Goal: Check status: Check status

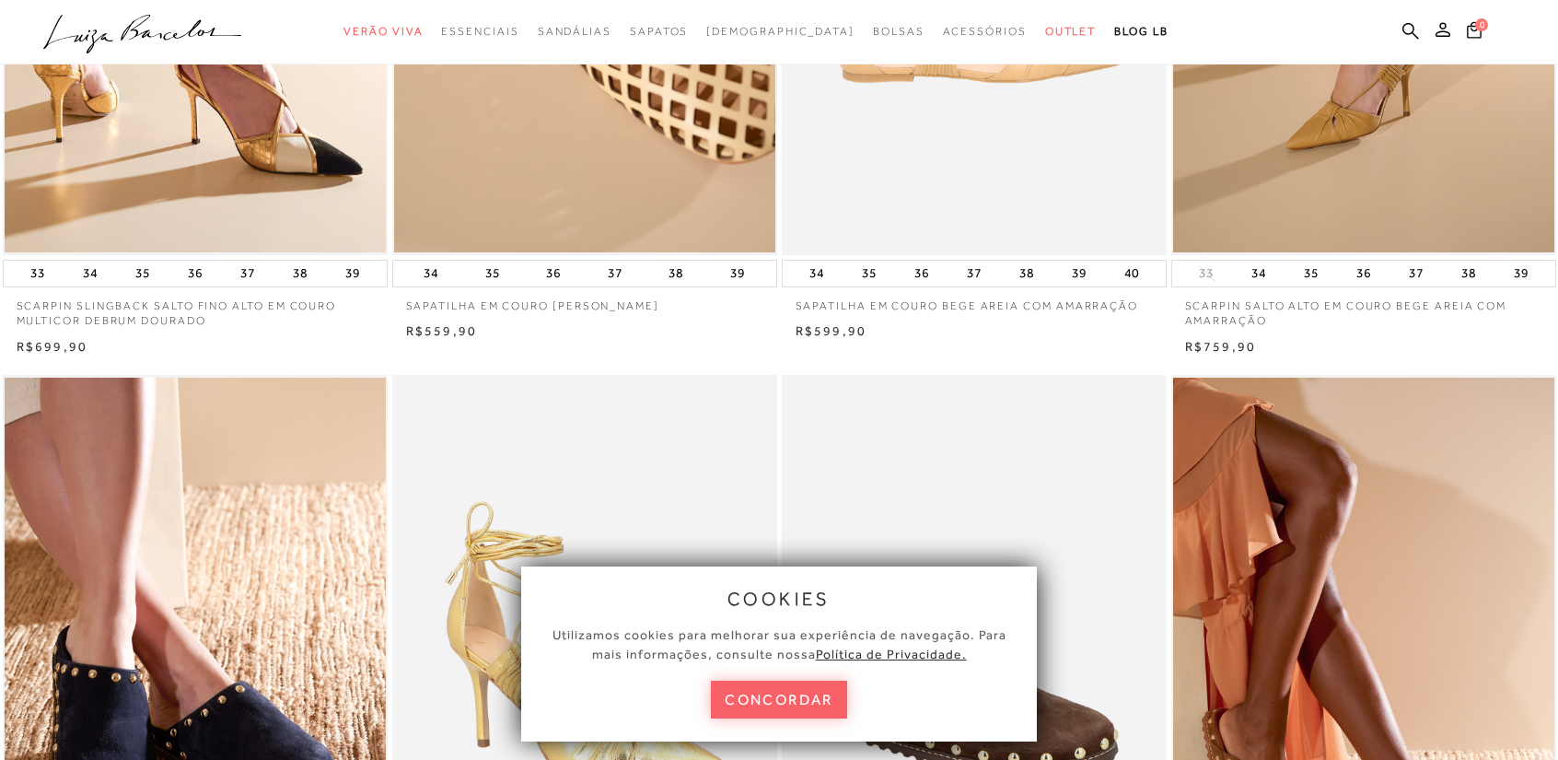
scroll to position [460, 0]
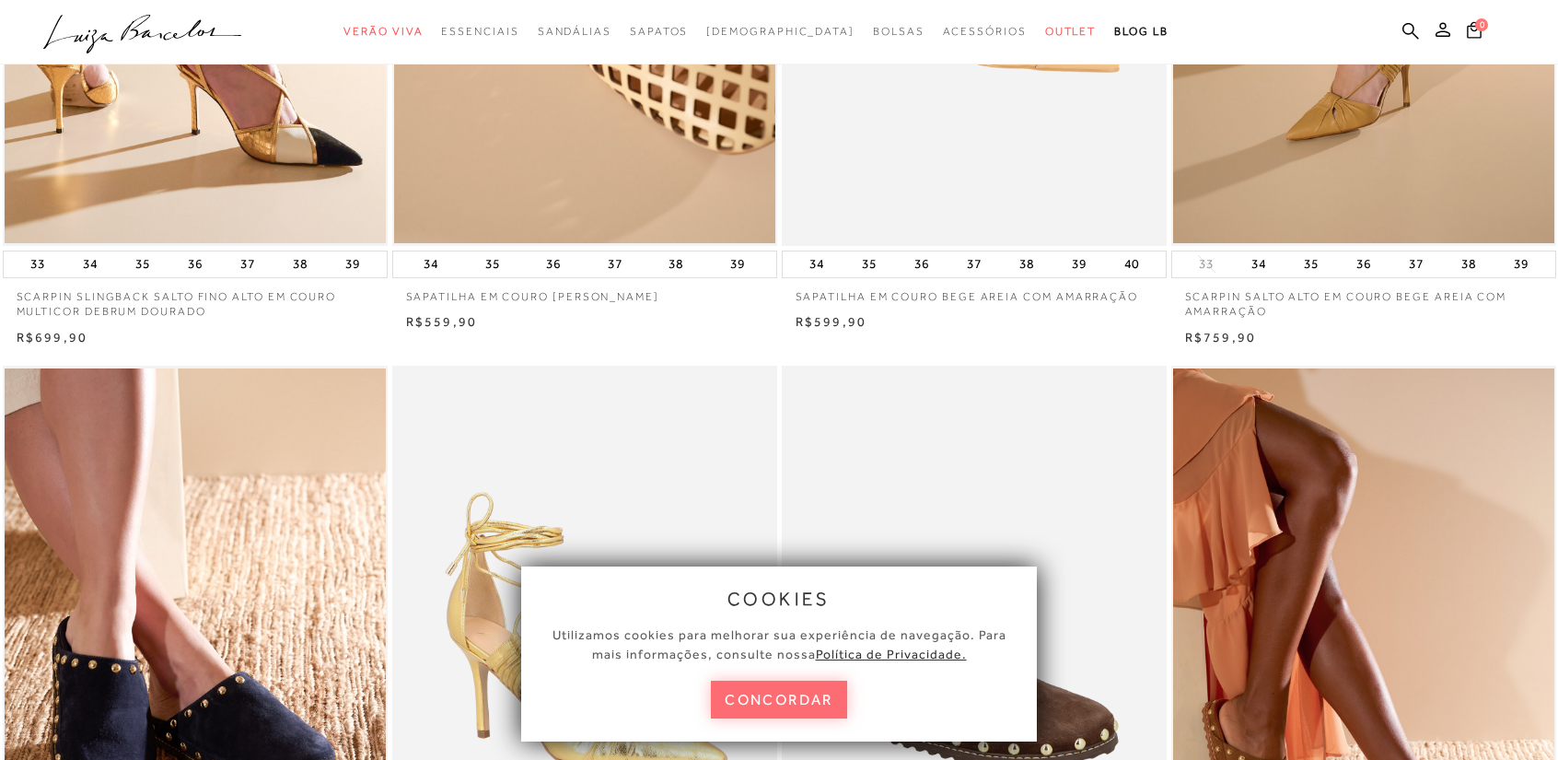
click at [795, 703] on button "concordar" at bounding box center [779, 699] width 136 height 38
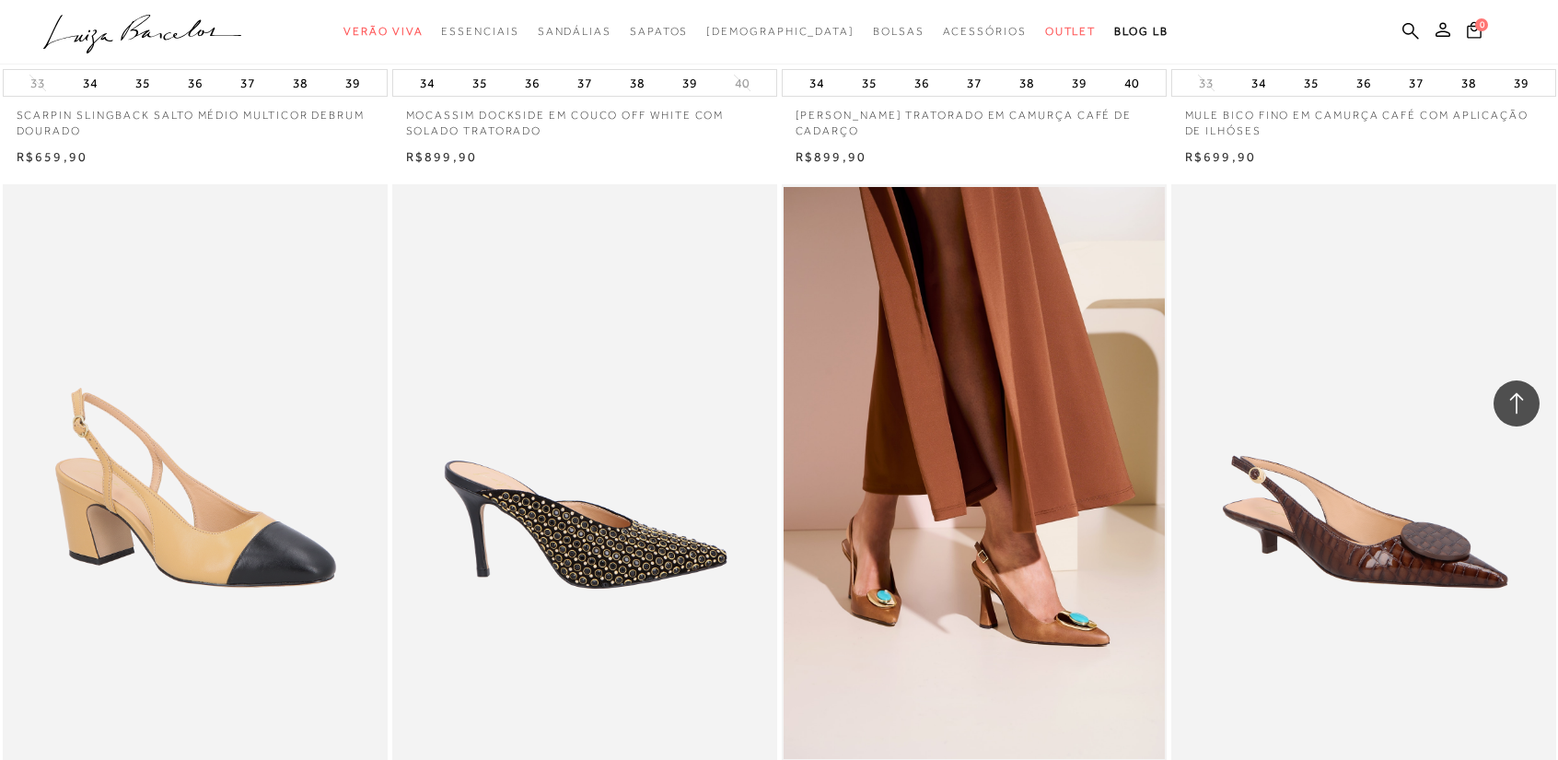
scroll to position [2762, 0]
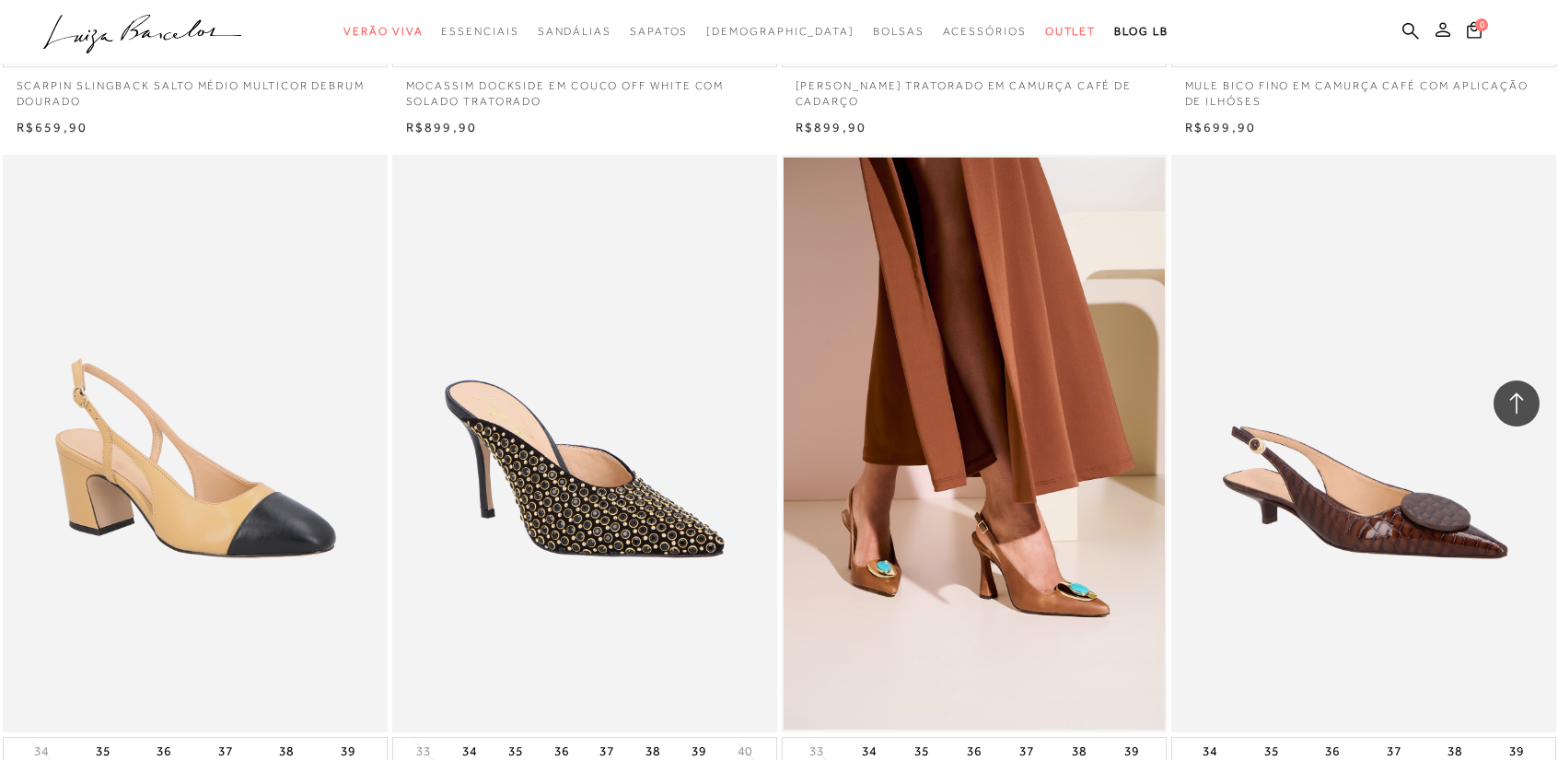
click at [1442, 32] on icon at bounding box center [1442, 29] width 15 height 15
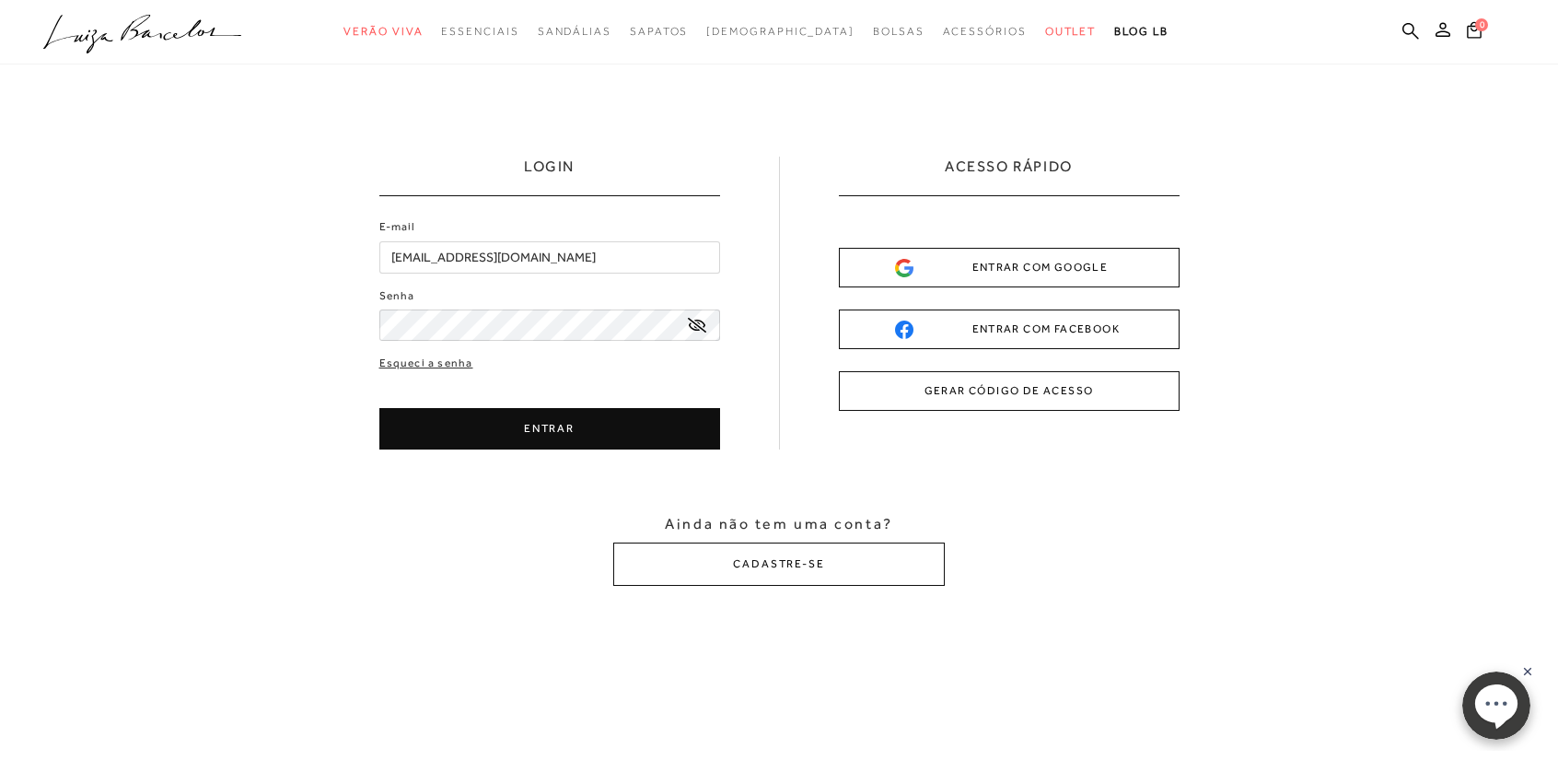
click at [501, 424] on button "ENTRAR" at bounding box center [549, 428] width 341 height 41
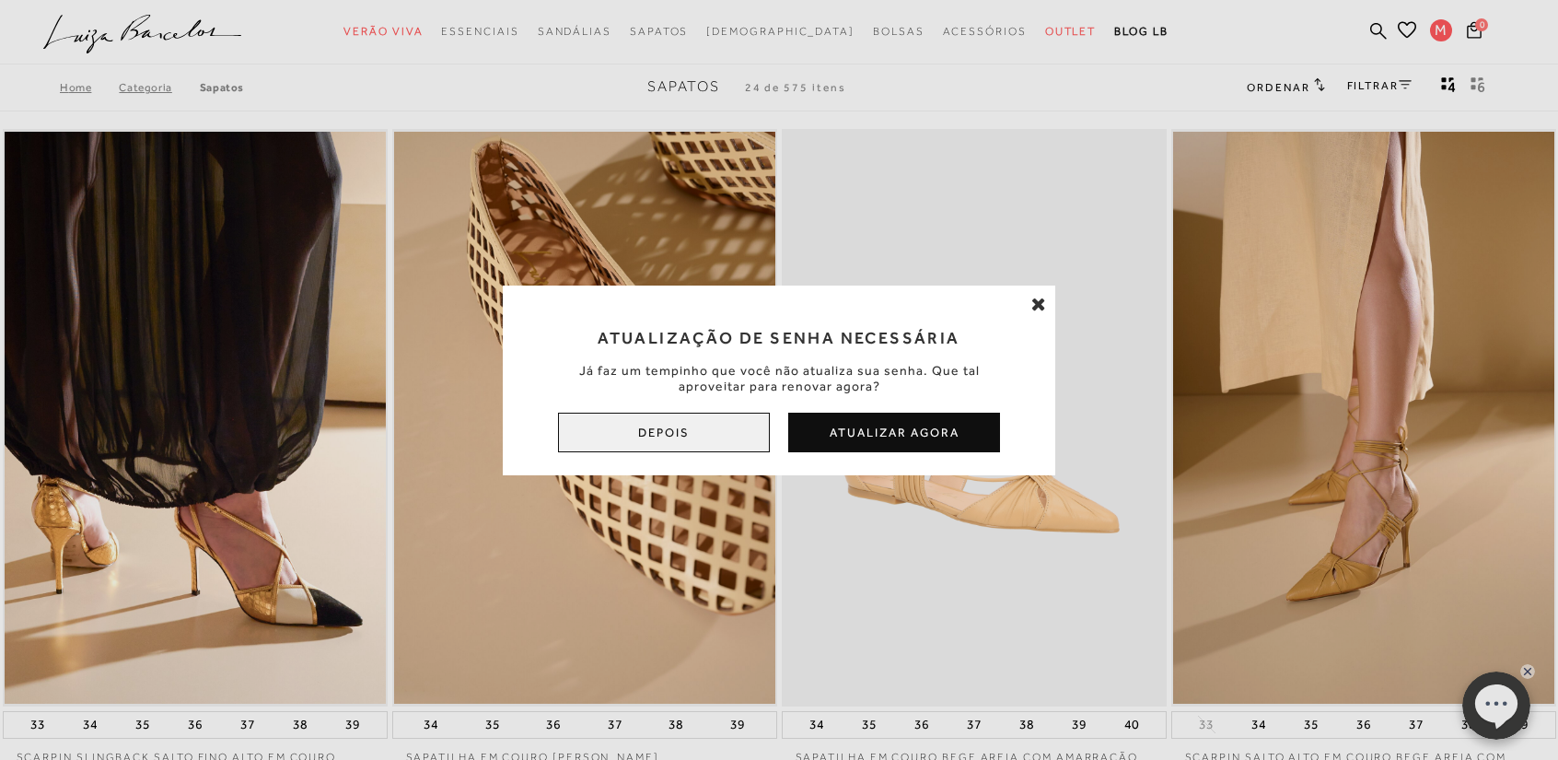
click at [650, 426] on button "Depois" at bounding box center [664, 432] width 212 height 40
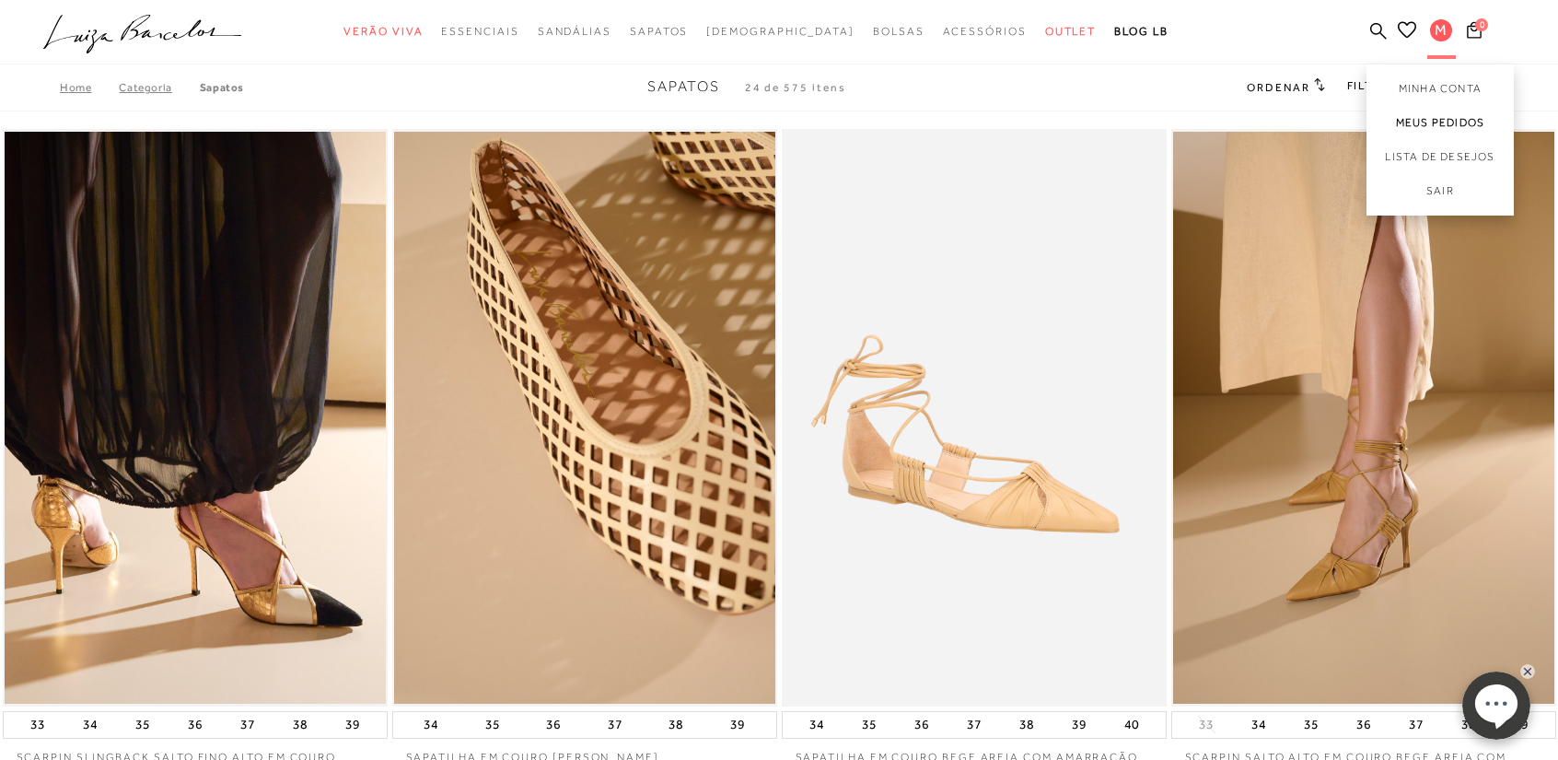
click at [1419, 125] on link "Meus Pedidos" at bounding box center [1439, 123] width 147 height 34
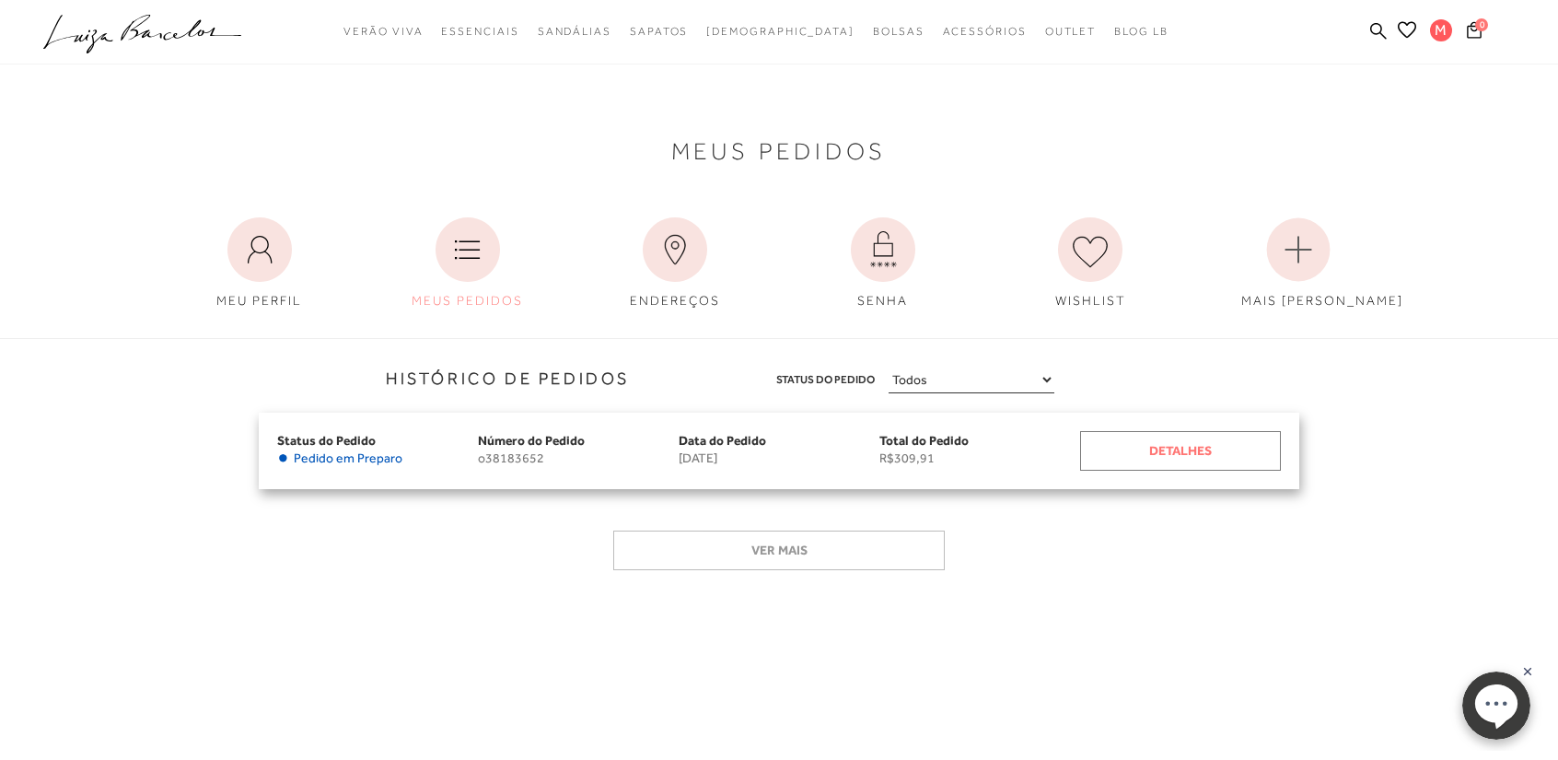
click at [1208, 452] on div "Detalhes" at bounding box center [1180, 451] width 201 height 40
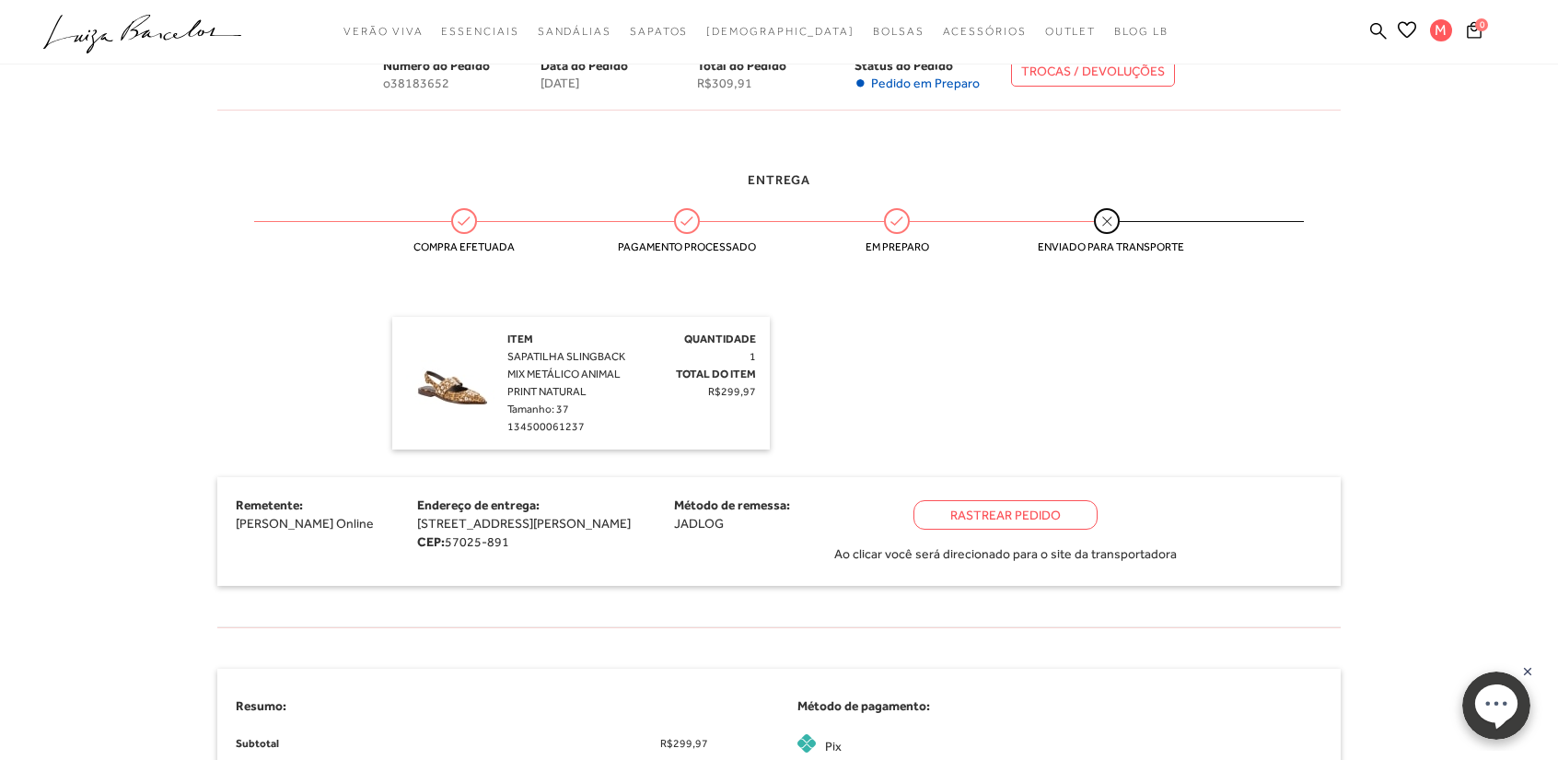
scroll to position [368, 0]
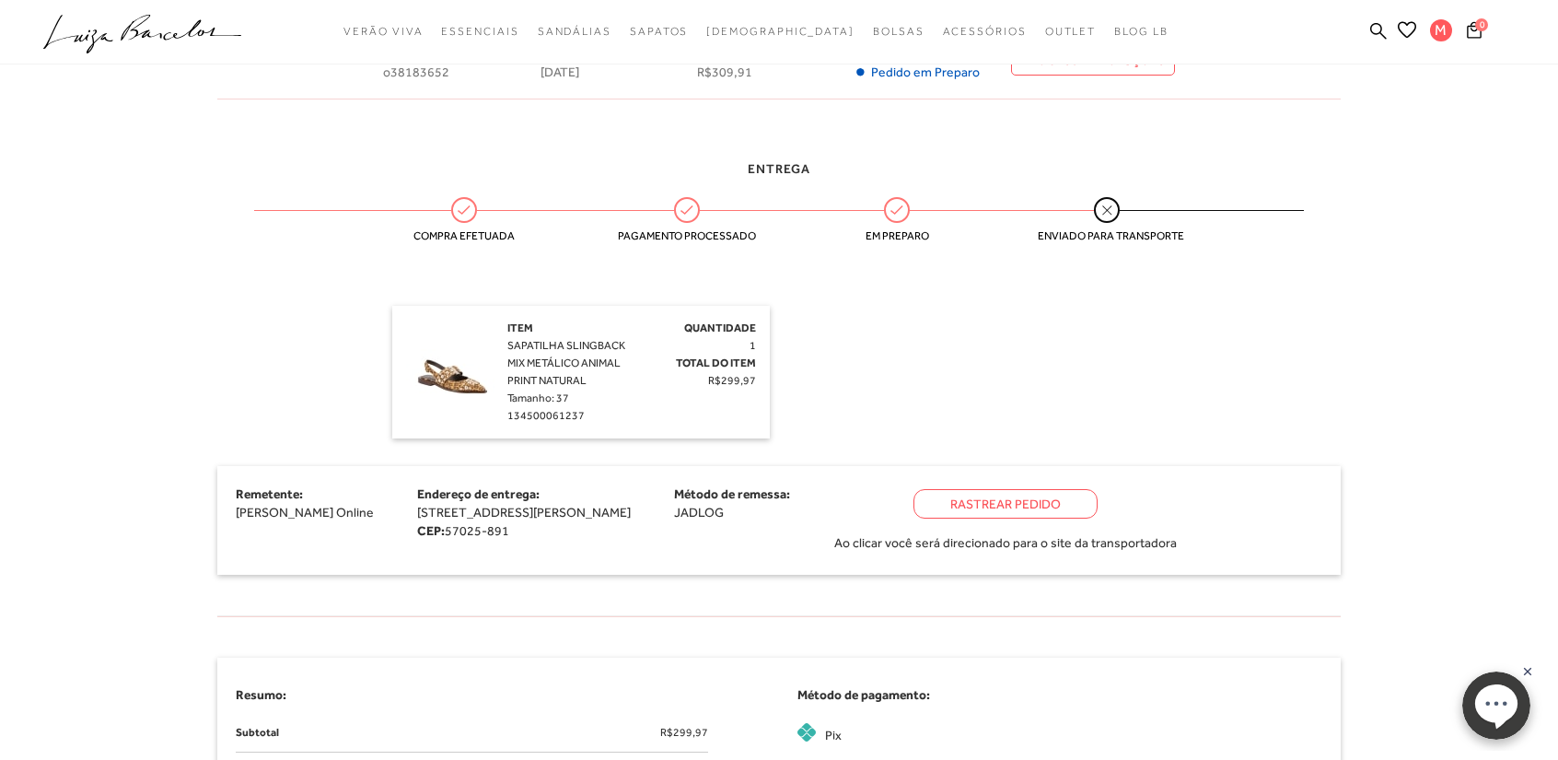
click at [988, 507] on div "Rastrear Pedido" at bounding box center [1005, 503] width 184 height 29
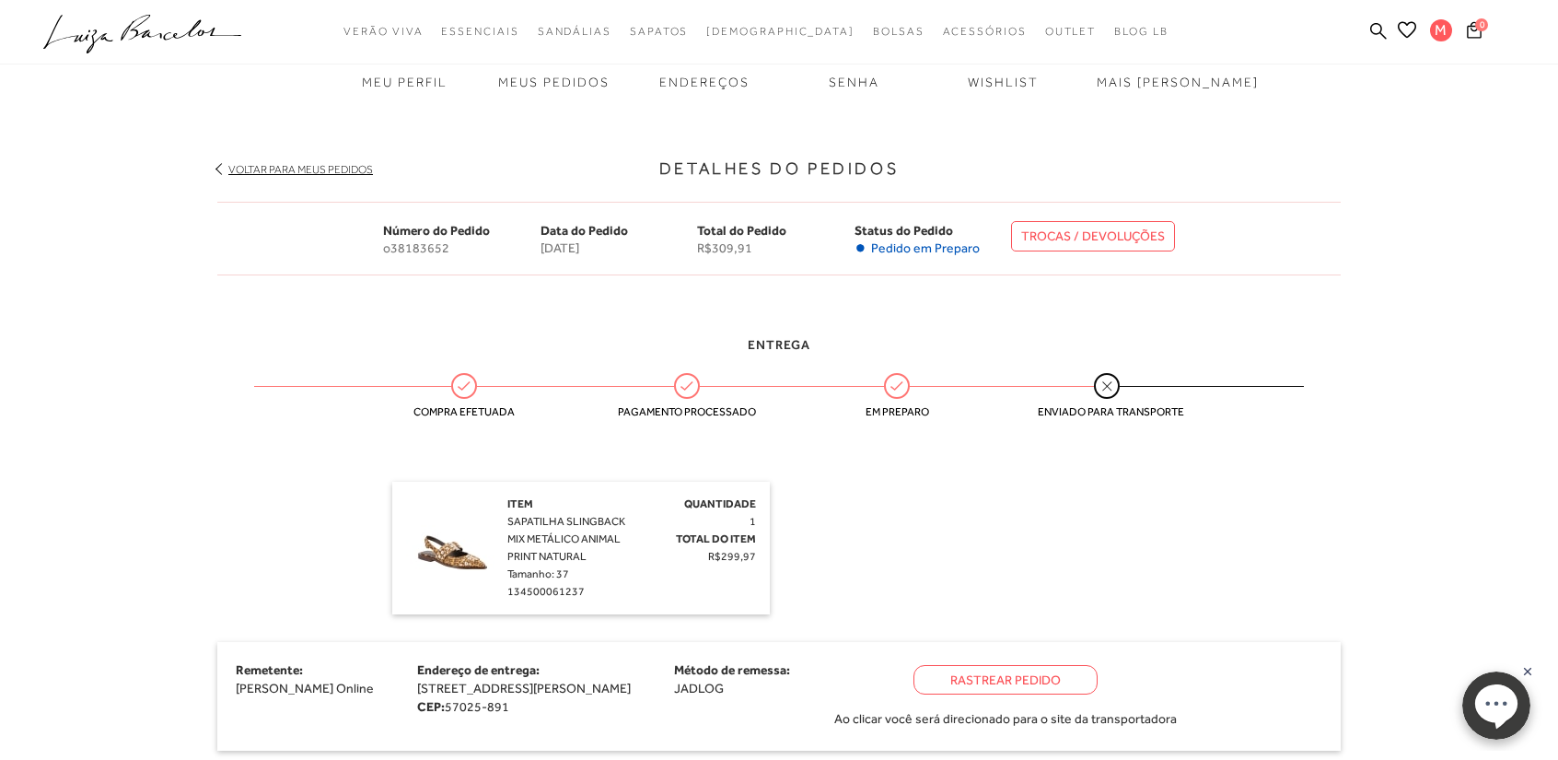
scroll to position [184, 0]
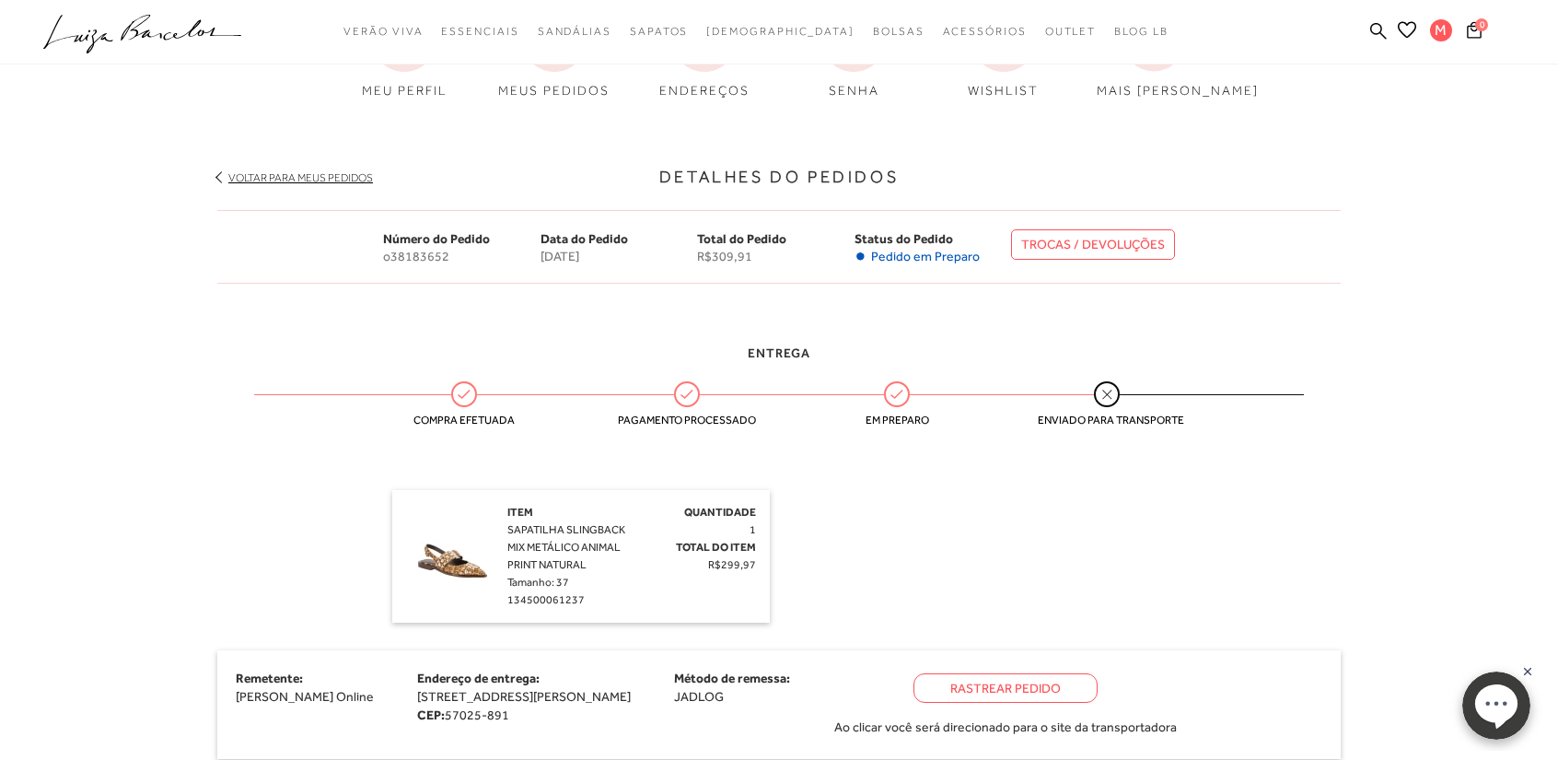
click at [1078, 244] on link "TROCAS / DEVOLUÇÕES" at bounding box center [1093, 244] width 164 height 30
drag, startPoint x: 382, startPoint y: 257, endPoint x: 458, endPoint y: 255, distance: 75.5
click at [458, 255] on div "Número do Pedido o38183652 Data do Pedido [DATE] Total do Pedido R$309,91 Statu…" at bounding box center [778, 247] width 1123 height 74
copy span "o38183652"
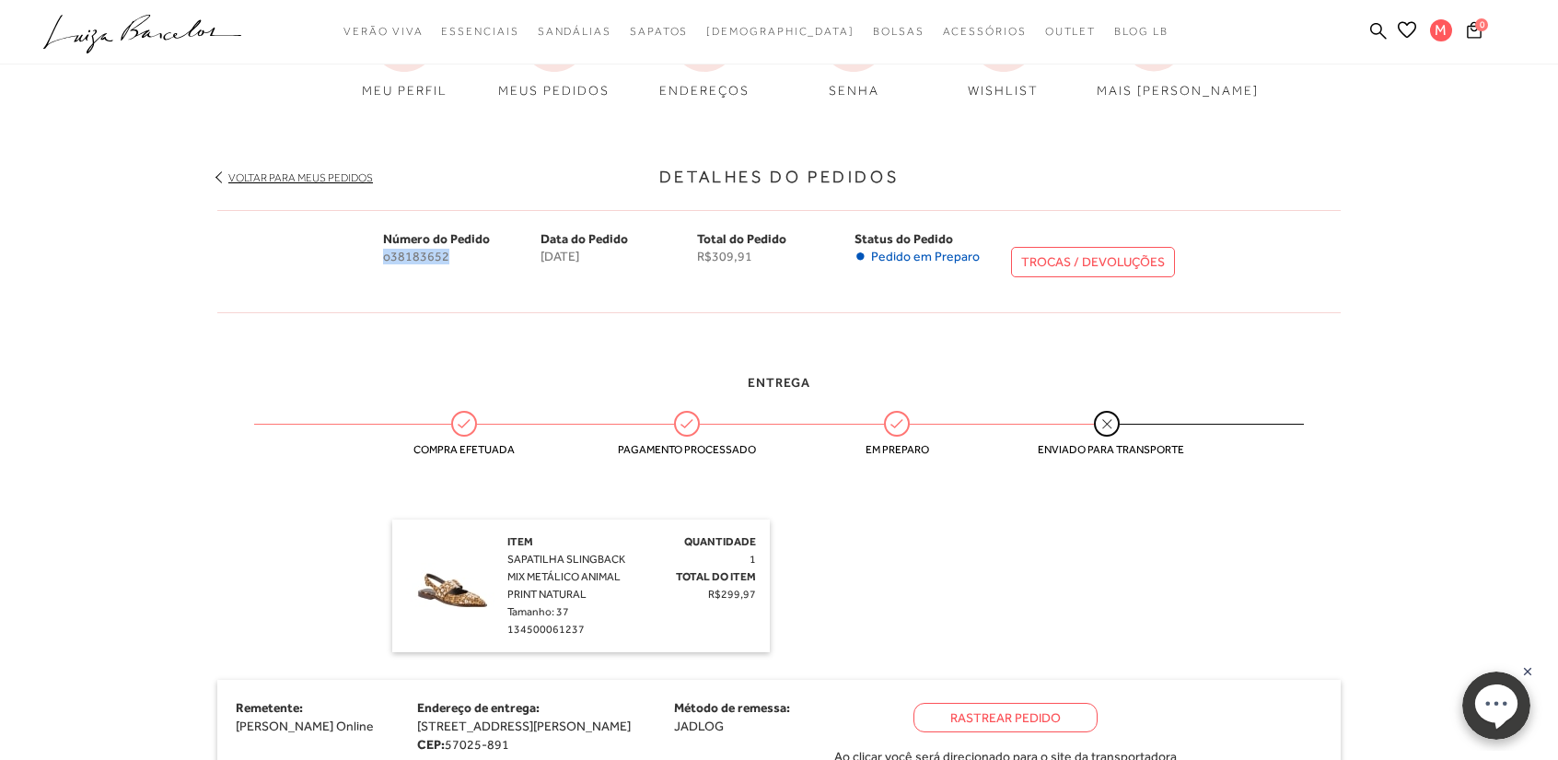
click at [455, 597] on img at bounding box center [452, 579] width 92 height 92
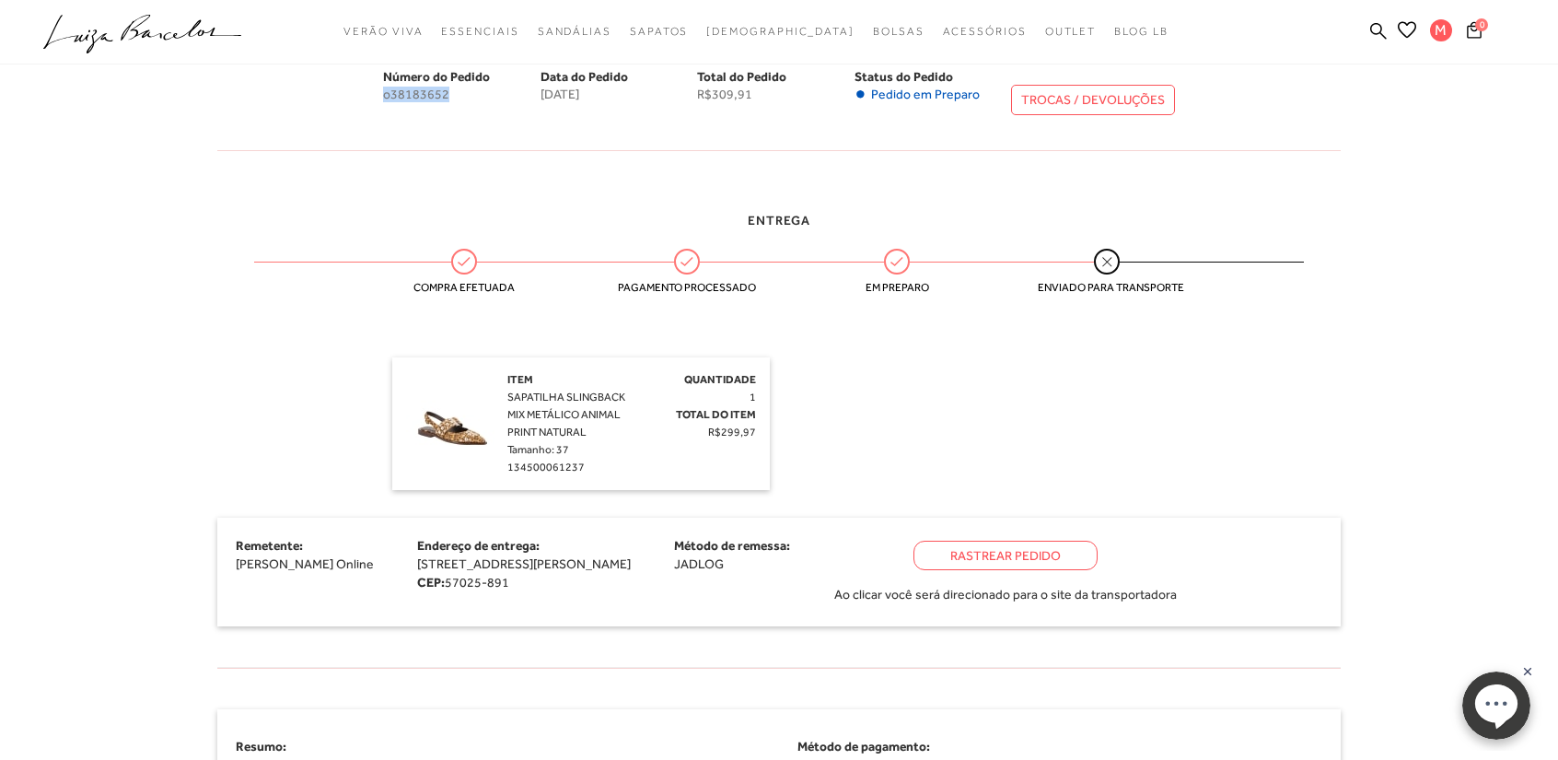
scroll to position [368, 0]
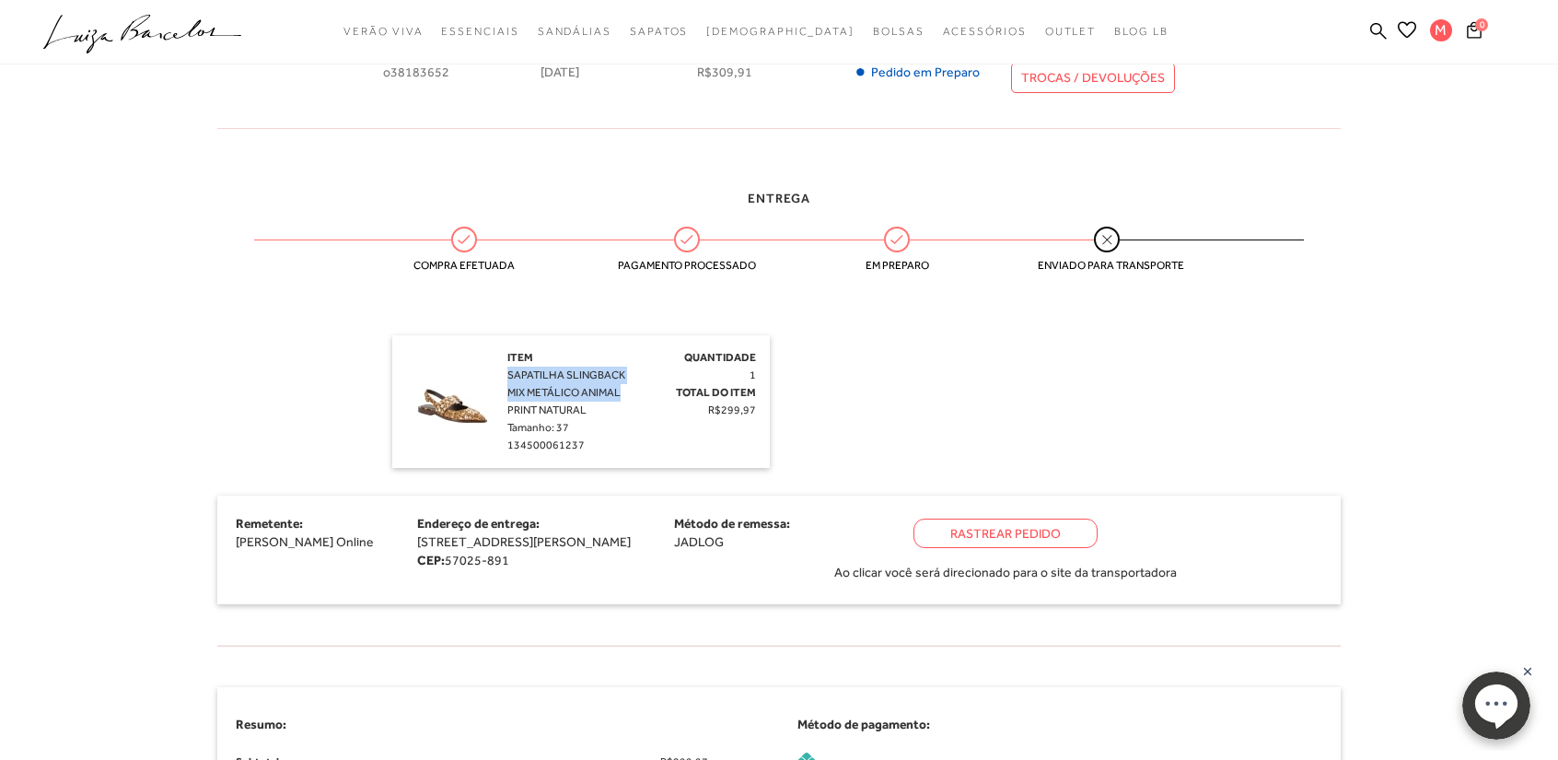
drag, startPoint x: 508, startPoint y: 374, endPoint x: 622, endPoint y: 399, distance: 116.8
click at [622, 399] on div "Item SAPATILHA SLINGBACK MIX METÁLICO ANIMAL PRINT NATURAL Tamanho: 37 13450006…" at bounding box center [572, 401] width 131 height 105
copy span "SAPATILHA SLINGBACK MIX METÁLICO ANIMAL"
click at [1376, 32] on icon at bounding box center [1378, 30] width 17 height 17
click at [1374, 29] on icon at bounding box center [1378, 30] width 17 height 17
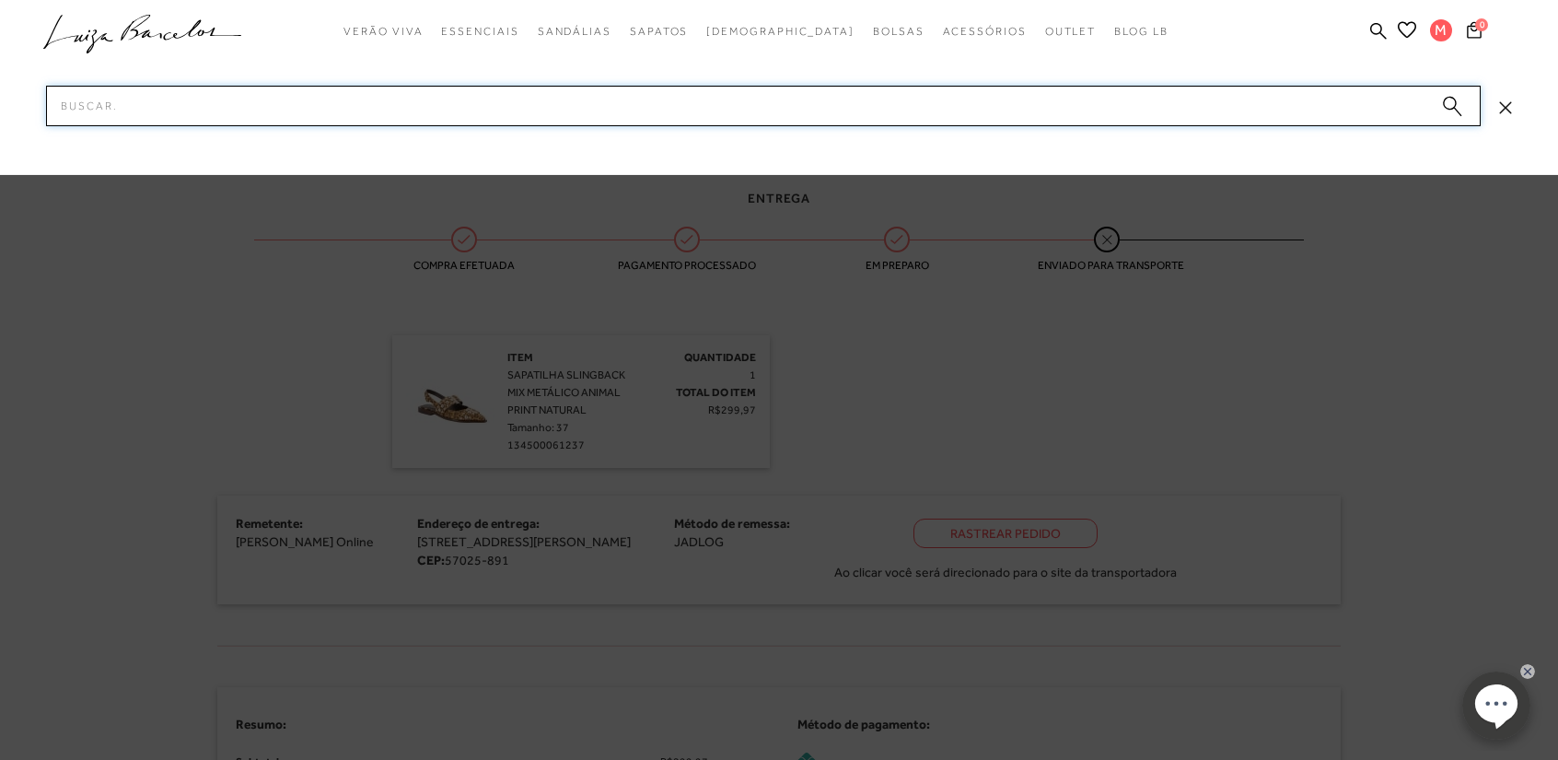
paste input "SAPATILHA SLINGBACK MIX METÁLICO ANIMAL"
type input "SAPATILHA SLINGBACK MIX METÁLICO ANIMAL"
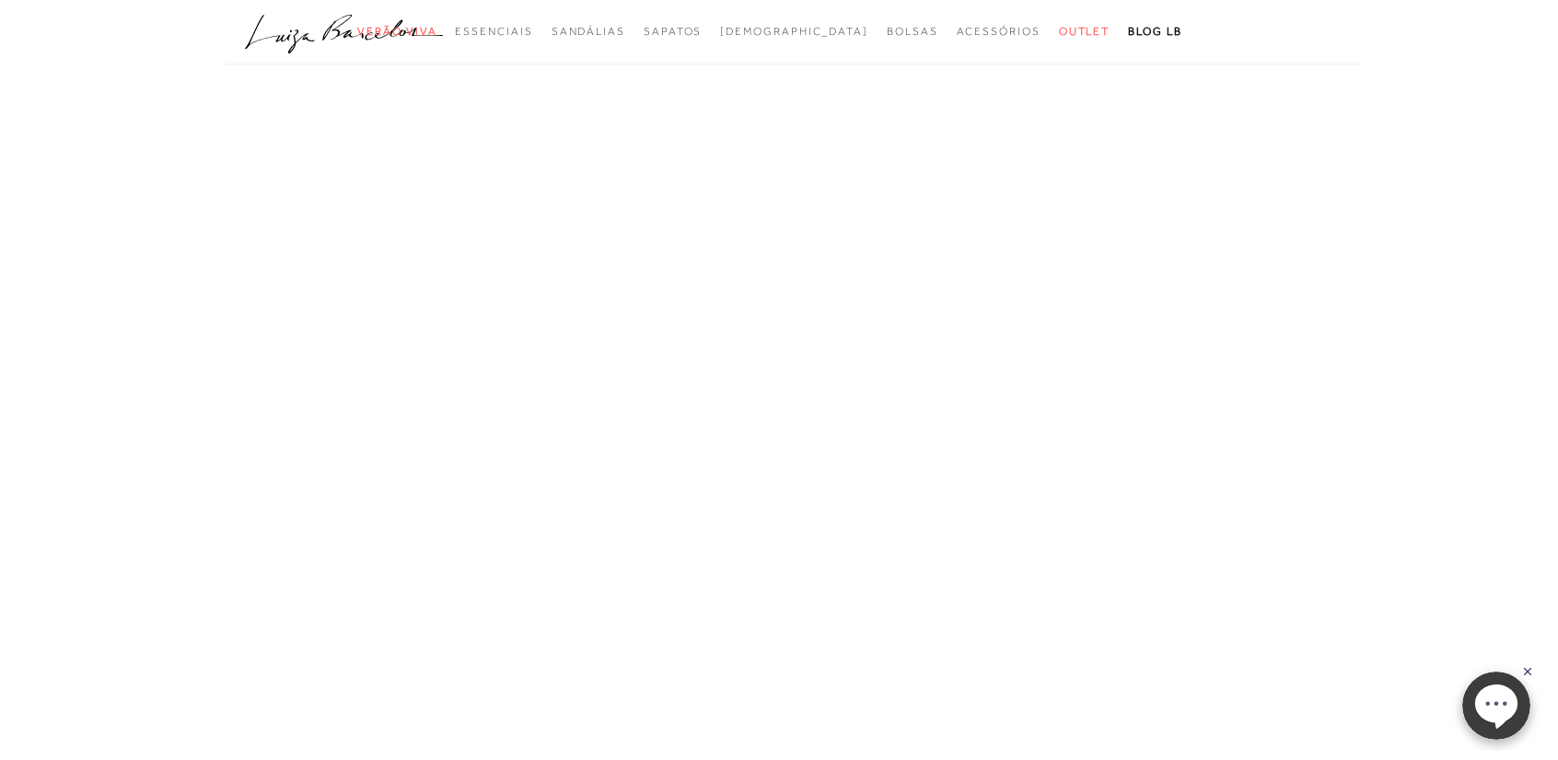
click at [977, 310] on div "A página Coleção é mostrada na exibição em grade" at bounding box center [778, 371] width 1151 height 552
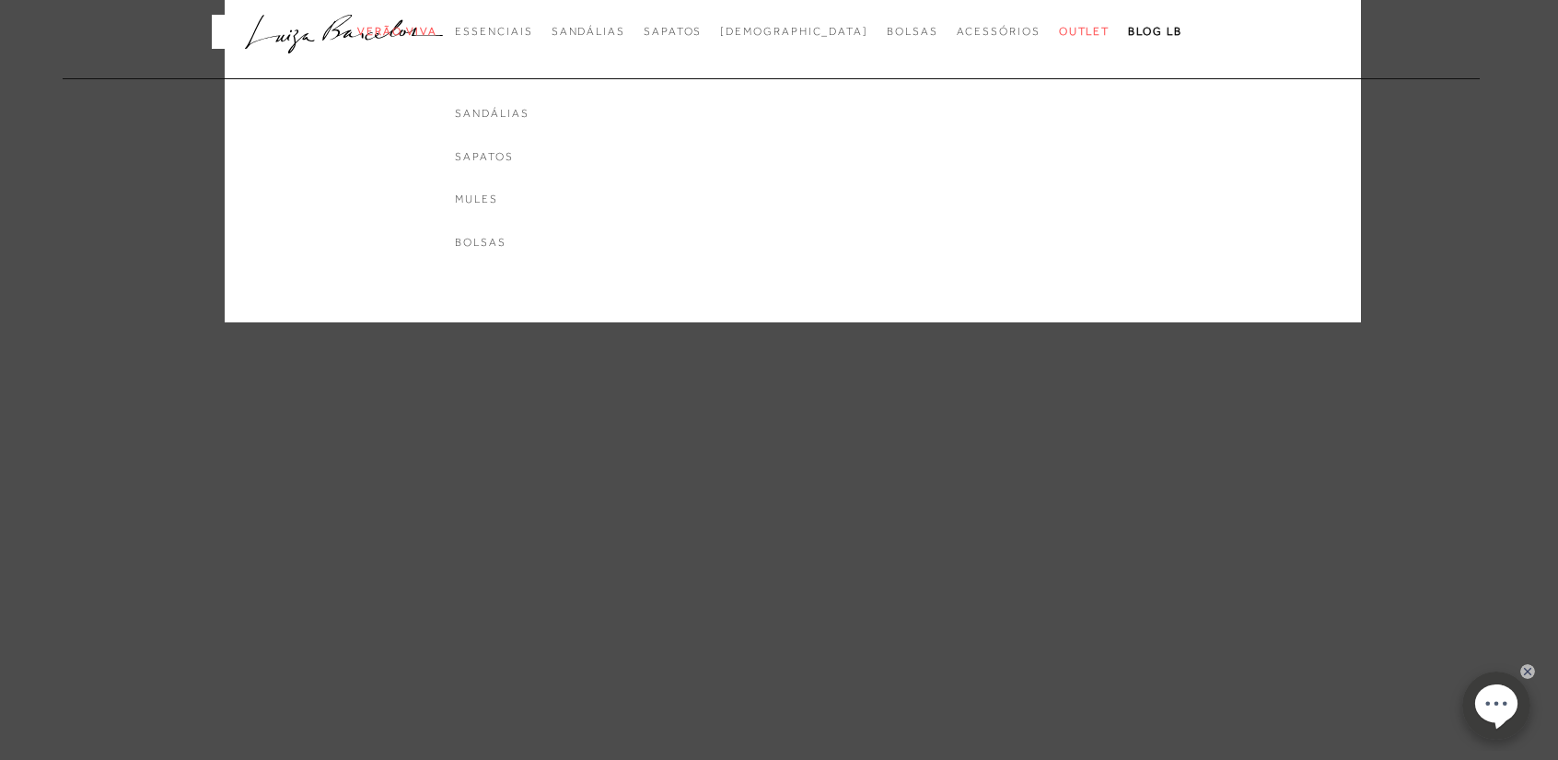
click at [512, 102] on div "Sandálias Sapatos Mules [GEOGRAPHIC_DATA]" at bounding box center [492, 155] width 74 height 191
click at [506, 113] on link "Sandálias" at bounding box center [492, 114] width 74 height 16
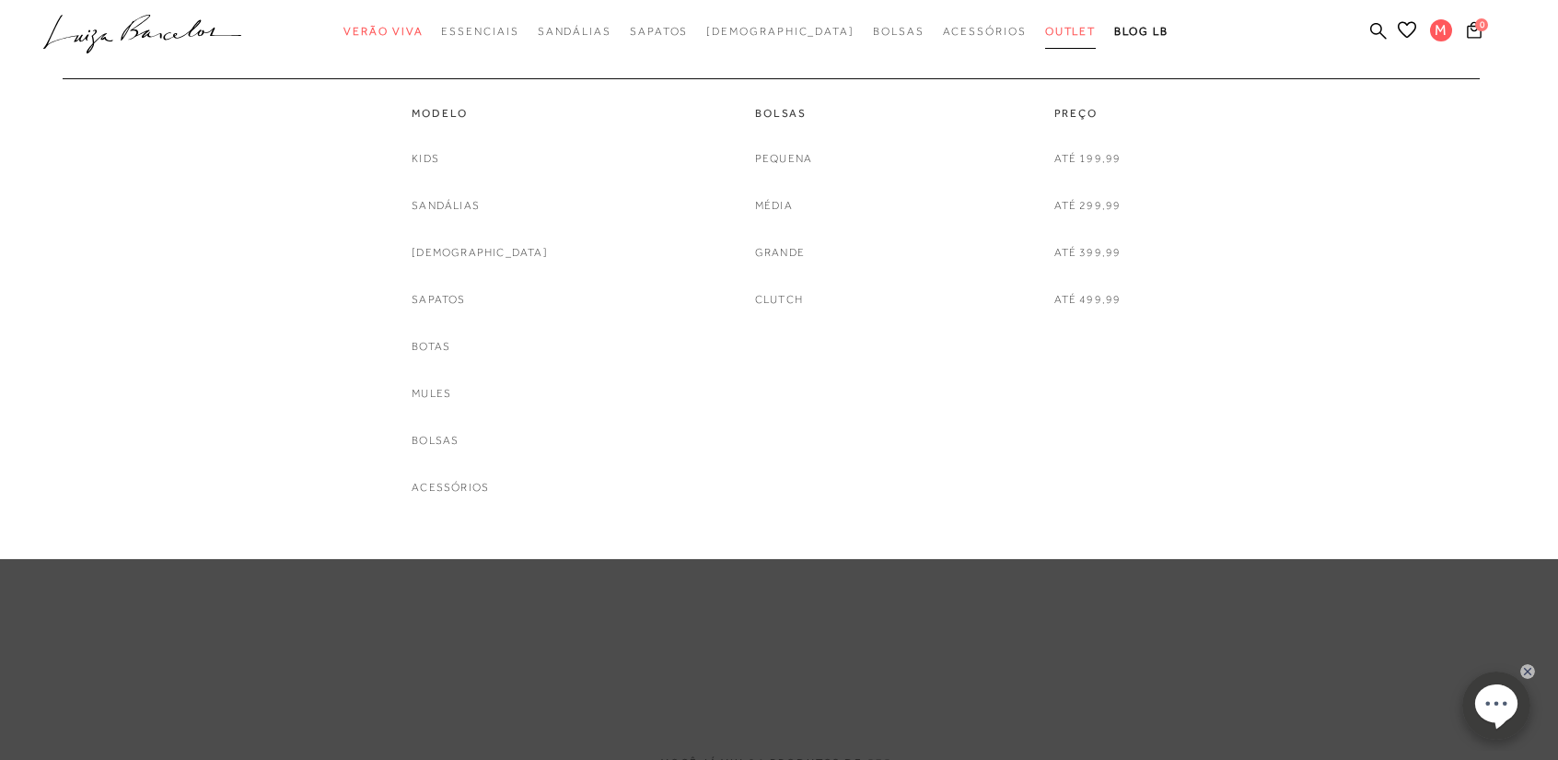
click at [1045, 37] on span "Outlet" at bounding box center [1071, 31] width 52 height 13
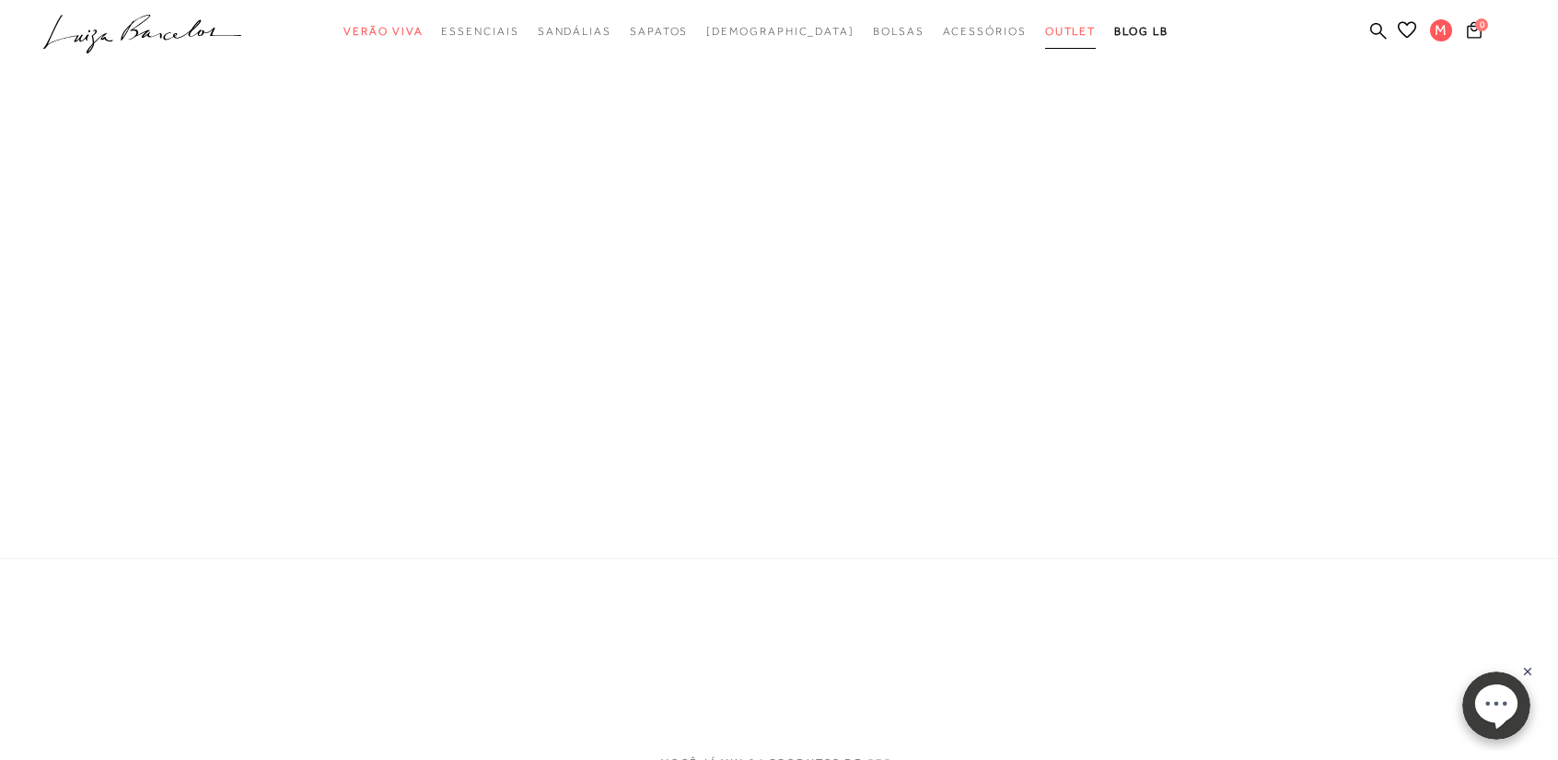
click at [1045, 37] on span "Outlet" at bounding box center [1071, 31] width 52 height 13
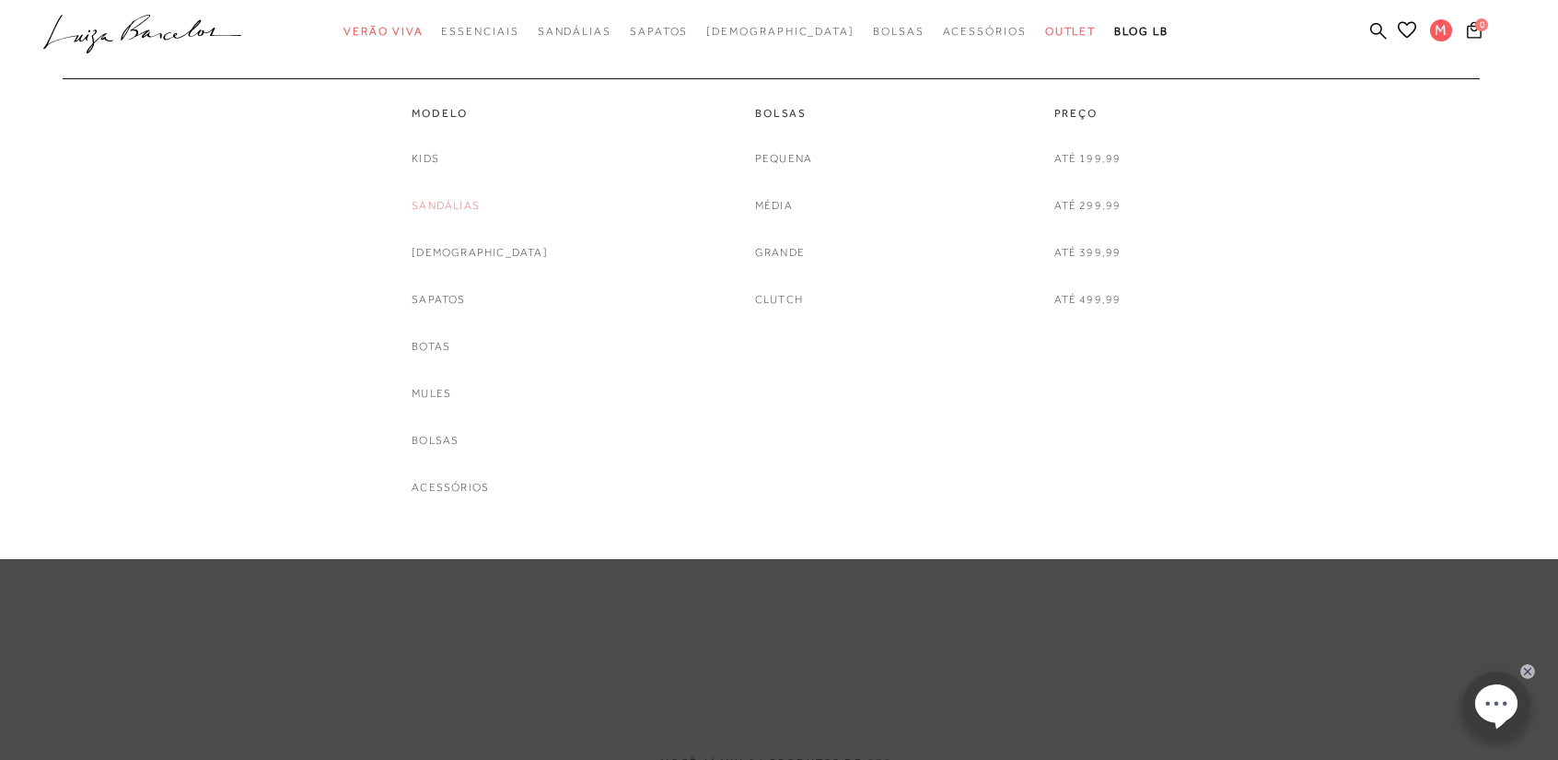
click at [470, 201] on link "Sandálias" at bounding box center [446, 205] width 68 height 19
click at [462, 196] on link "Sandálias" at bounding box center [446, 205] width 68 height 19
click at [471, 208] on link "Sandálias" at bounding box center [446, 205] width 68 height 19
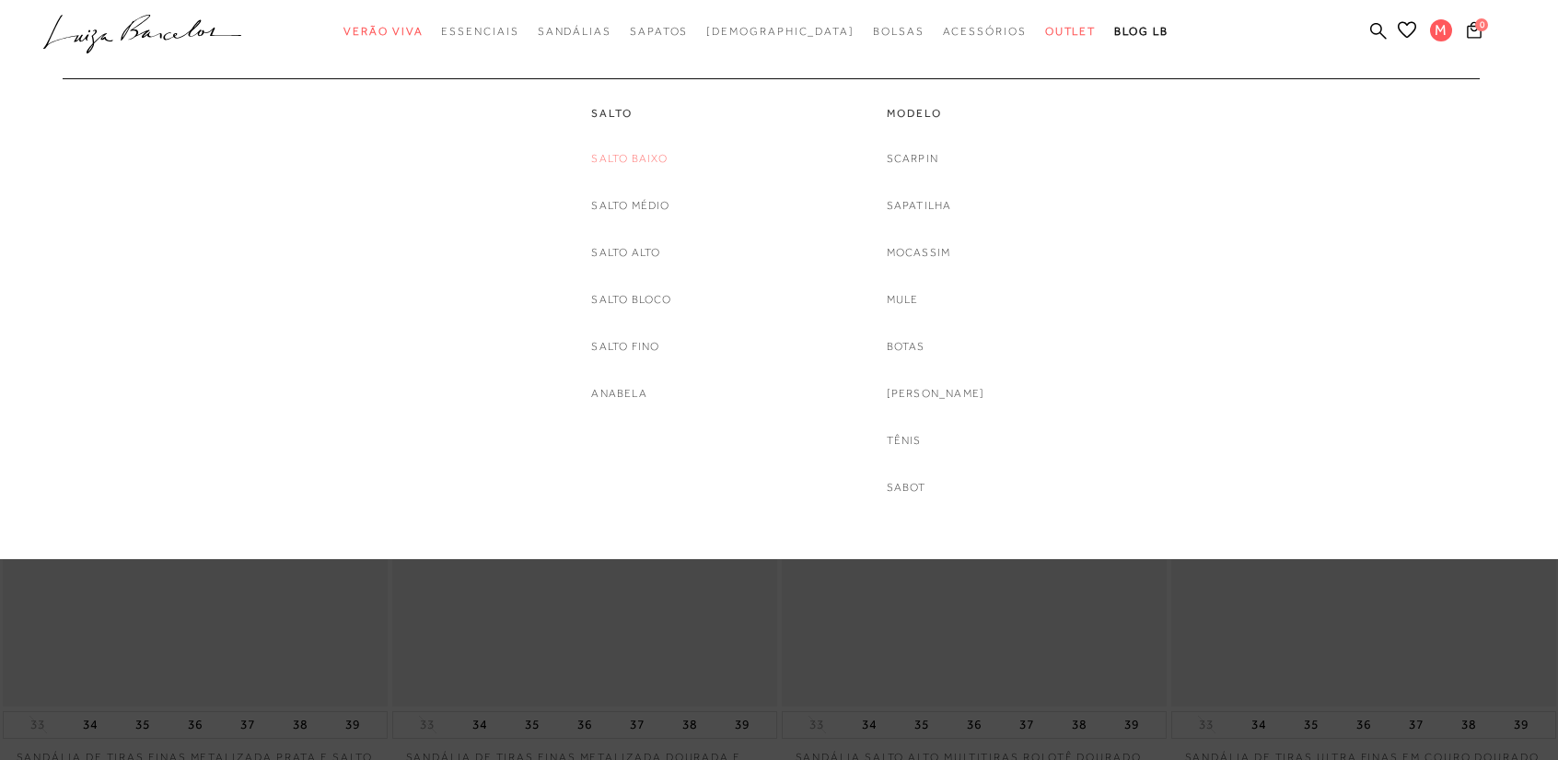
click at [633, 156] on link "Salto Baixo" at bounding box center [629, 158] width 76 height 19
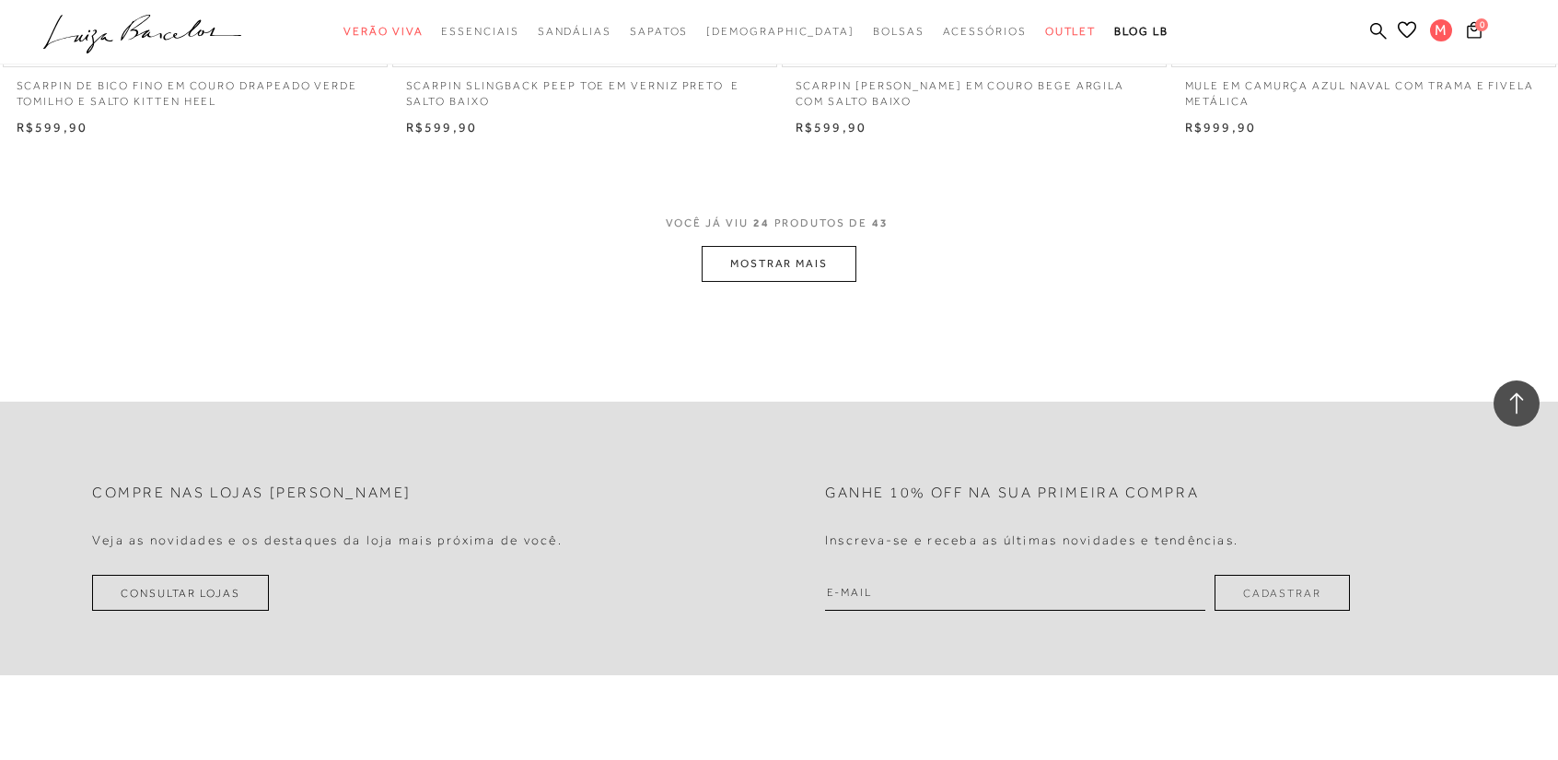
scroll to position [4235, 0]
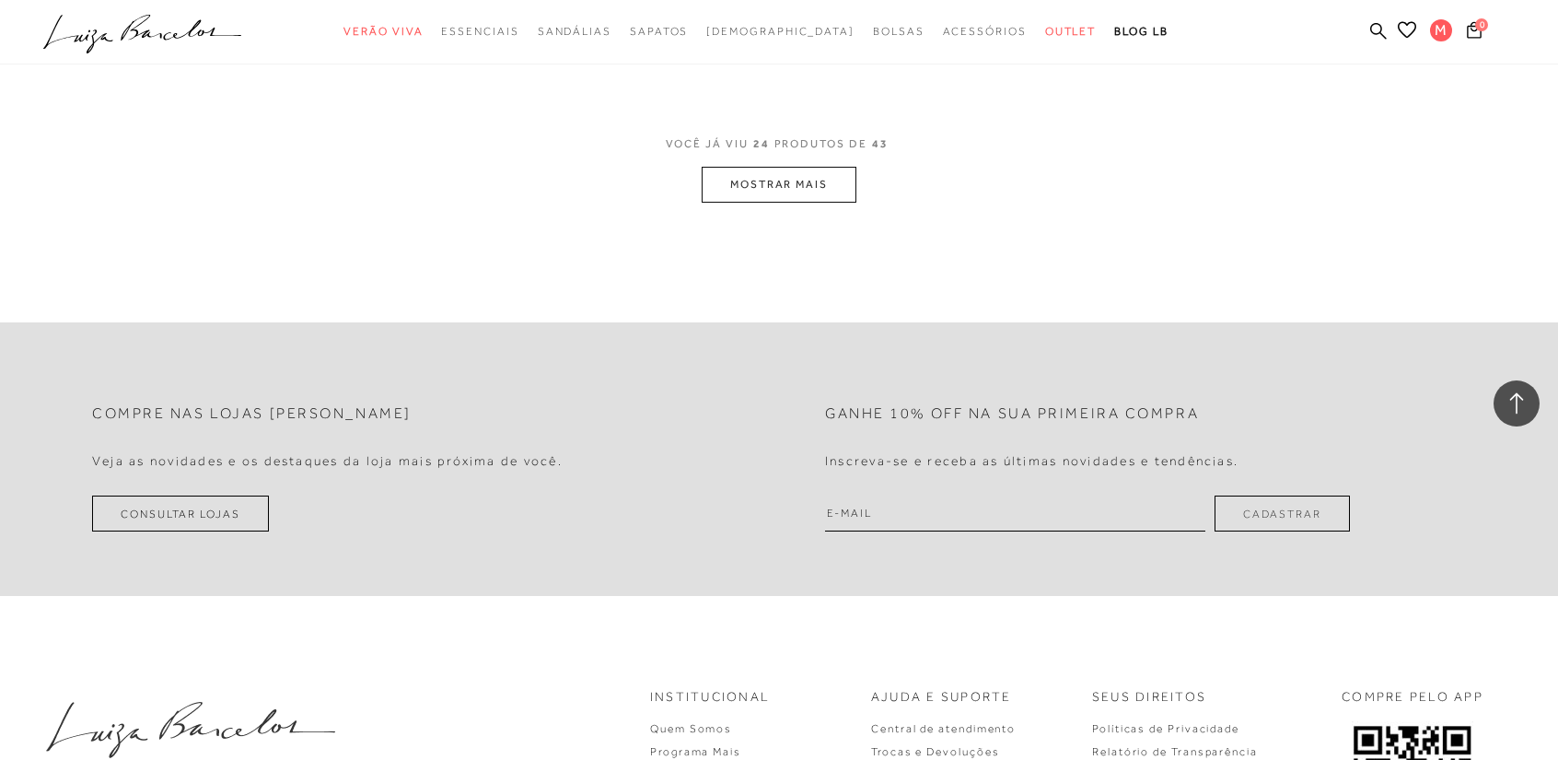
click at [804, 182] on button "MOSTRAR MAIS" at bounding box center [779, 185] width 155 height 36
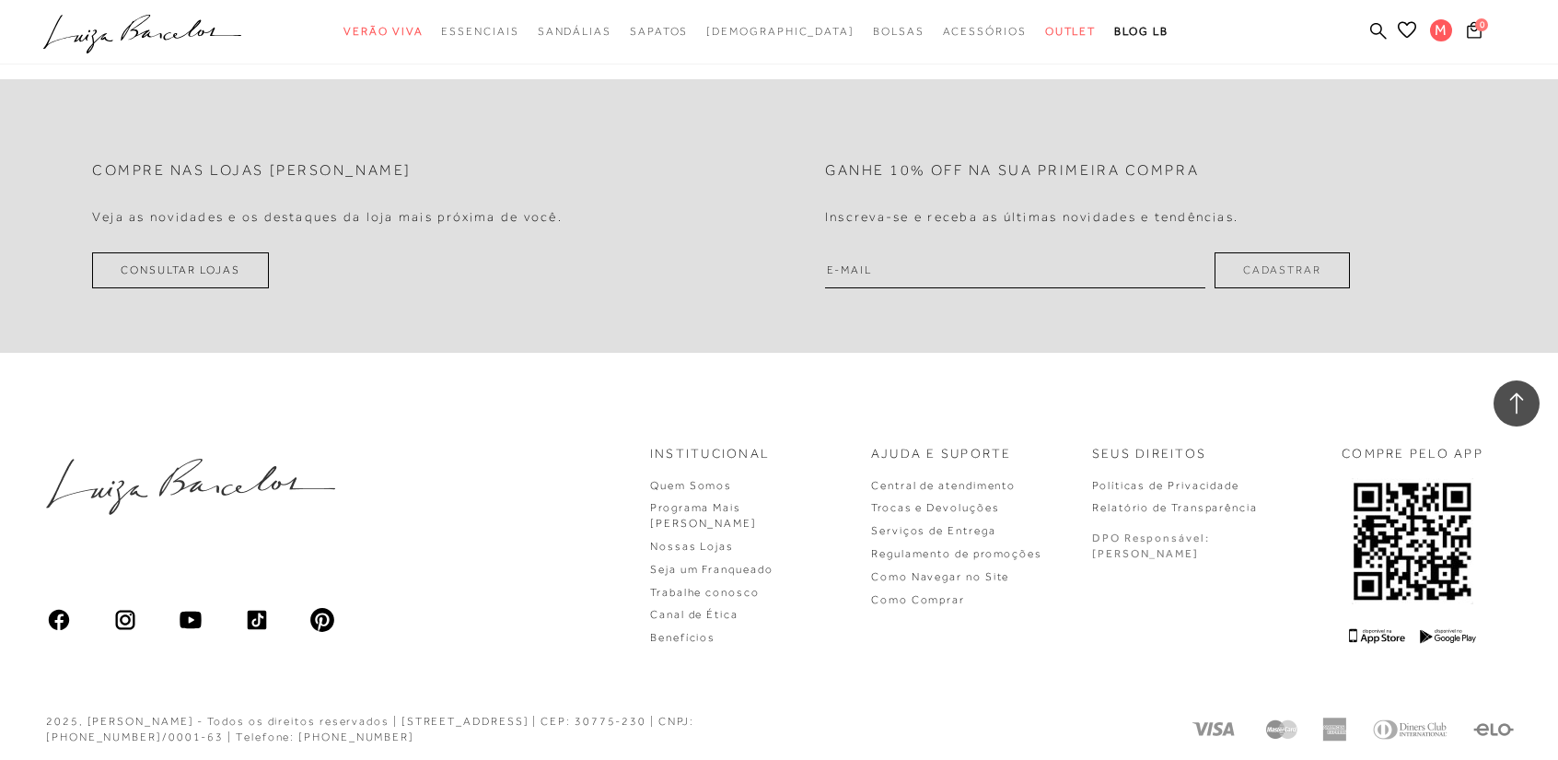
scroll to position [7788, 0]
